Goal: Task Accomplishment & Management: Manage account settings

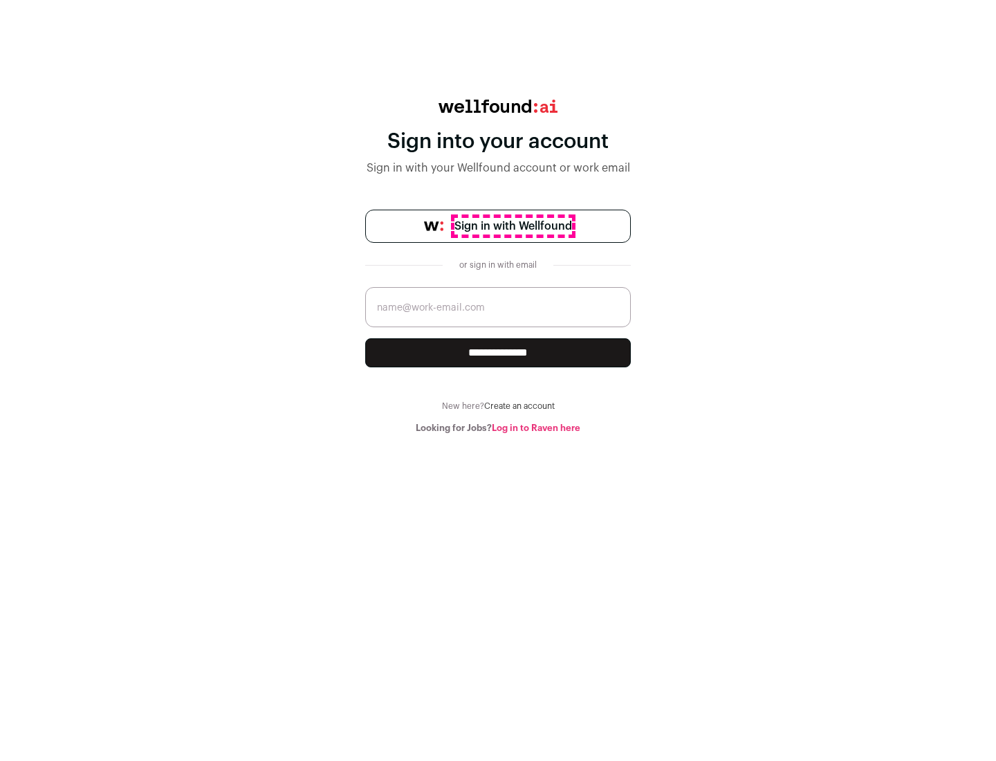
click at [512, 226] on span "Sign in with Wellfound" at bounding box center [513, 226] width 118 height 17
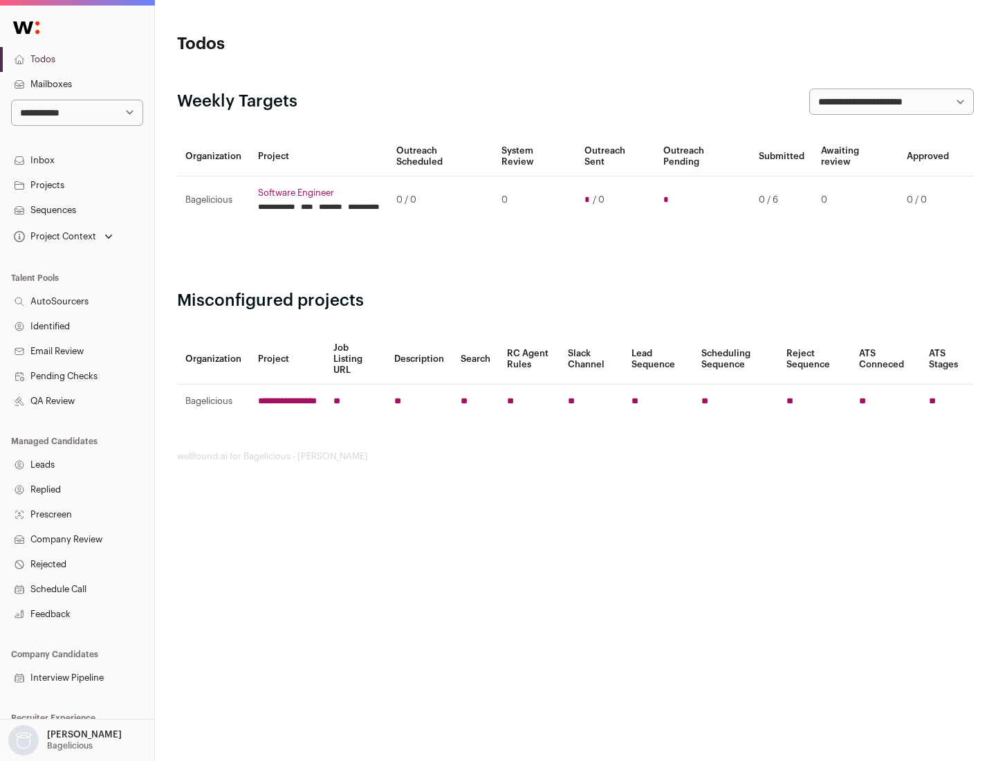
click at [77, 185] on link "Projects" at bounding box center [77, 185] width 154 height 25
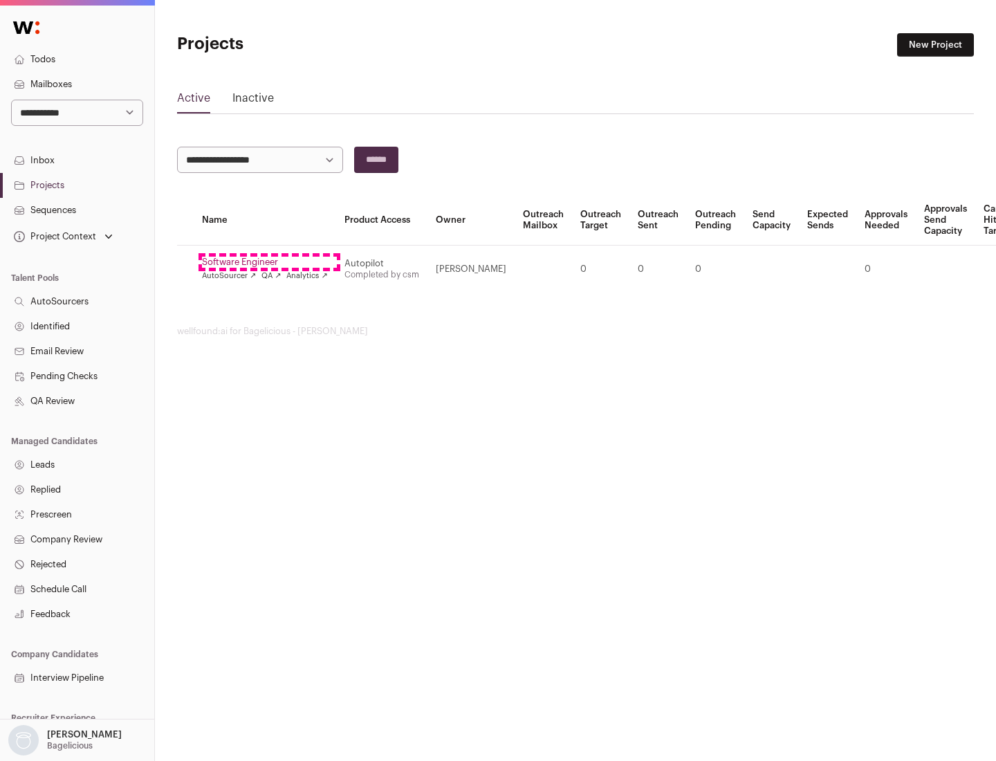
click at [269, 262] on link "Software Engineer" at bounding box center [265, 262] width 126 height 11
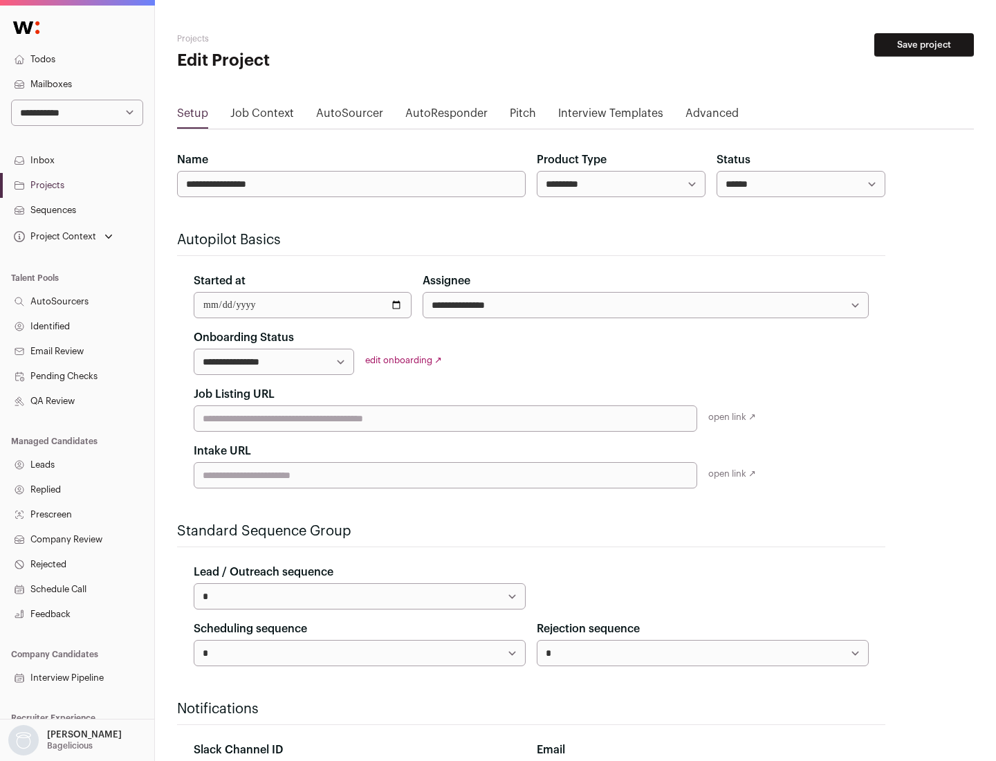
click at [924, 45] on button "Save project" at bounding box center [924, 45] width 100 height 24
